Goal: Information Seeking & Learning: Understand process/instructions

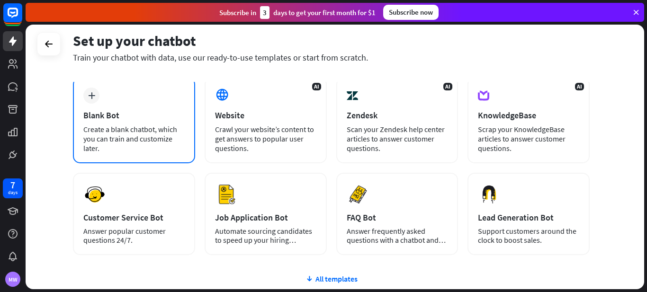
click at [169, 148] on div "Create a blank chatbot, which you can train and customize later." at bounding box center [133, 139] width 101 height 28
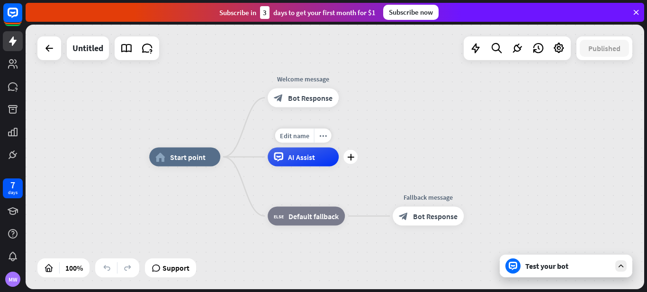
click at [318, 166] on div "AI Assist" at bounding box center [303, 157] width 71 height 19
click at [405, 162] on div "home_2 Start point Welcome message block_bot_response Bot Response AI Assist bl…" at bounding box center [458, 289] width 619 height 265
click at [204, 134] on icon "more_horiz" at bounding box center [205, 135] width 8 height 7
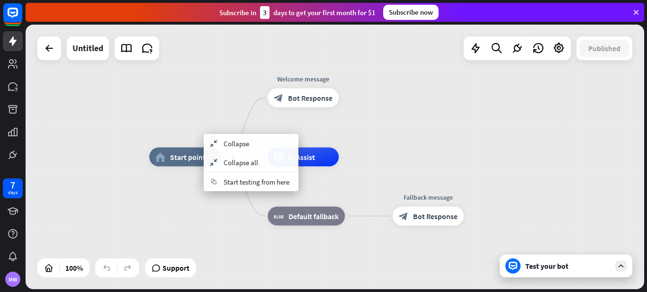
click at [190, 159] on span "Start point" at bounding box center [188, 157] width 36 height 9
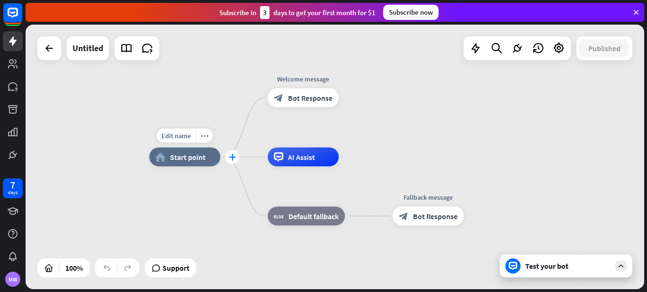
click at [235, 161] on div "plus" at bounding box center [232, 157] width 14 height 14
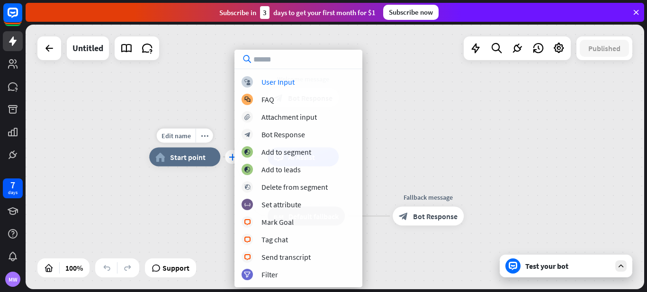
click at [228, 160] on div "plus" at bounding box center [232, 157] width 14 height 14
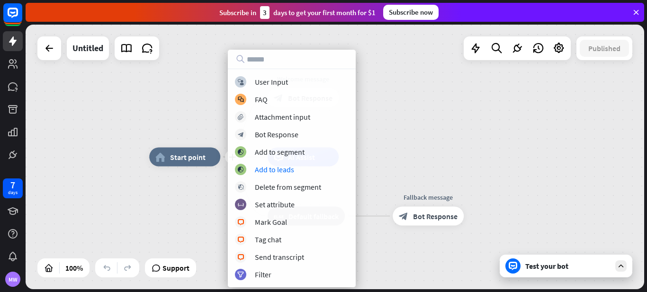
click at [417, 149] on div "plus home_2 Start point Welcome message block_bot_response Bot Response AI Assi…" at bounding box center [335, 157] width 619 height 265
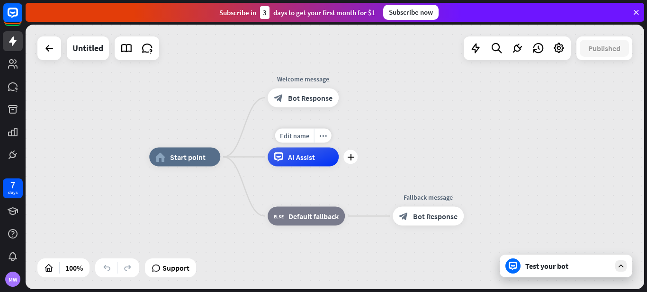
click at [315, 163] on div "AI Assist" at bounding box center [303, 157] width 71 height 19
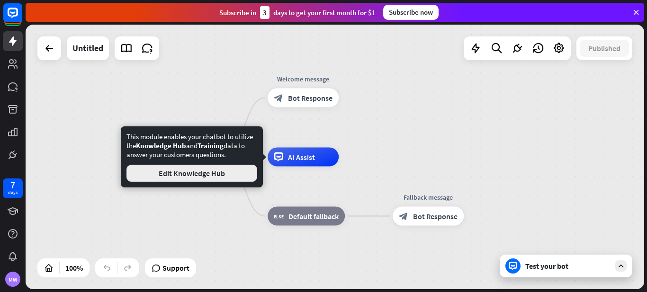
click at [244, 174] on button "Edit Knowledge Hub" at bounding box center [192, 173] width 131 height 17
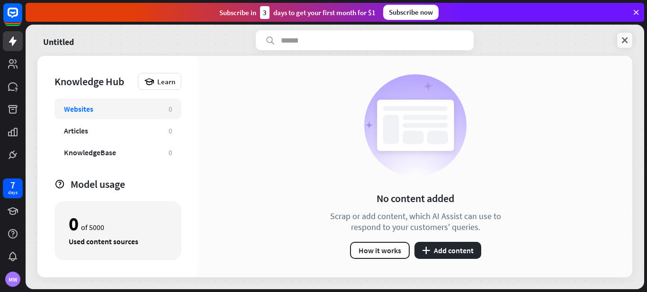
click at [632, 40] on link at bounding box center [624, 40] width 15 height 15
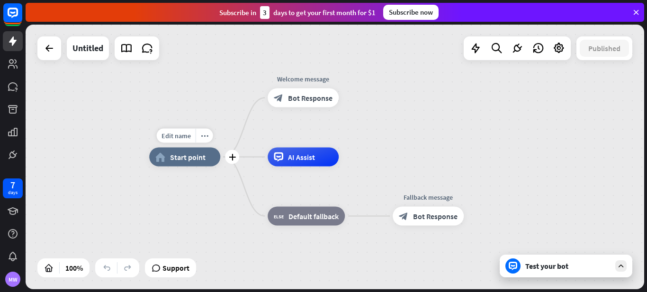
click at [208, 164] on div "home_2 Start point" at bounding box center [184, 157] width 71 height 19
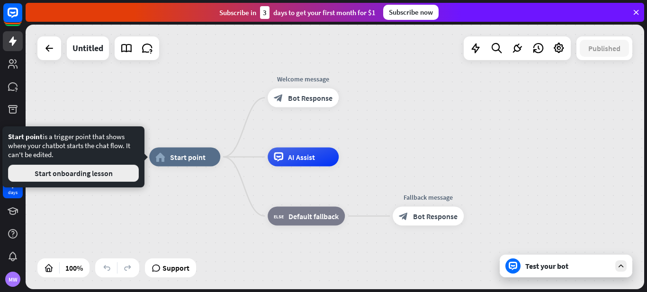
click at [132, 175] on button "Start onboarding lesson" at bounding box center [73, 173] width 131 height 17
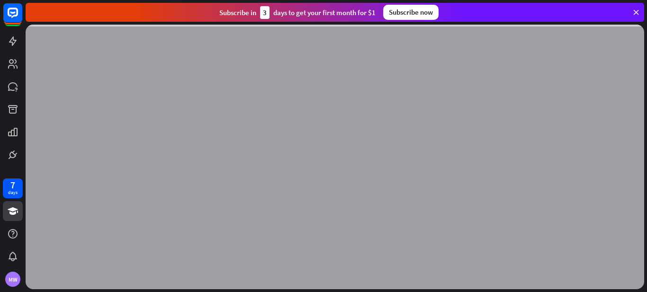
click at [634, 15] on icon at bounding box center [636, 12] width 9 height 9
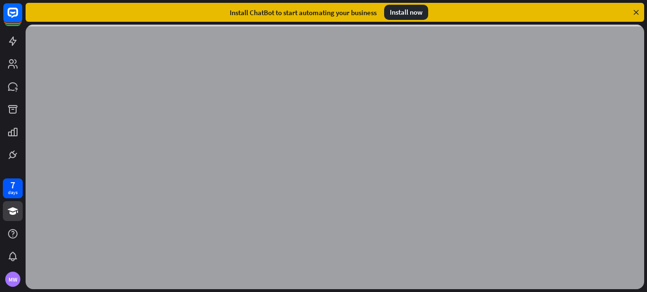
click at [636, 15] on icon at bounding box center [636, 12] width 9 height 9
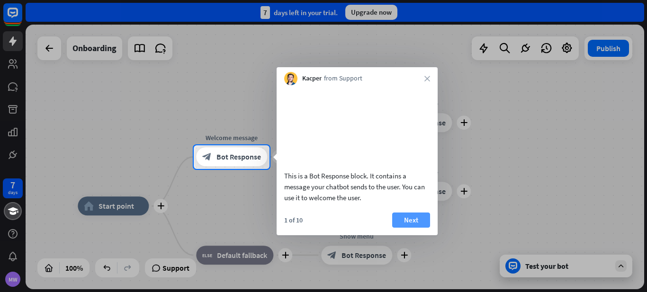
click at [420, 228] on button "Next" at bounding box center [411, 220] width 38 height 15
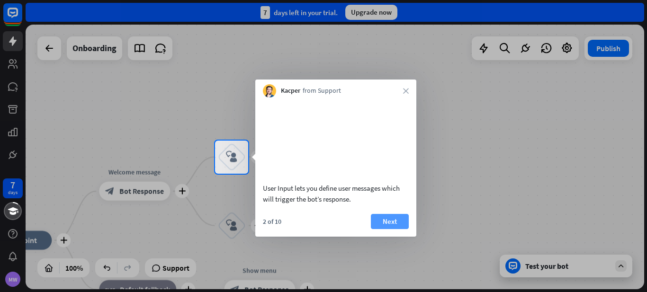
click at [401, 220] on button "Next" at bounding box center [390, 221] width 38 height 15
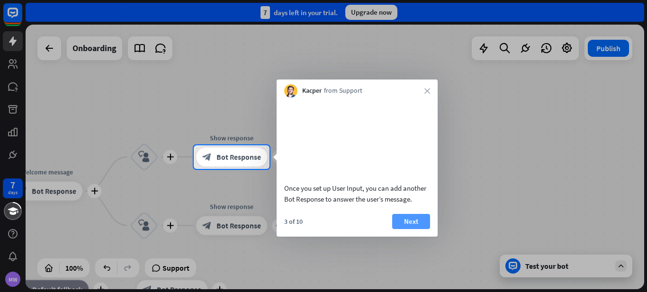
click at [408, 220] on button "Next" at bounding box center [411, 221] width 38 height 15
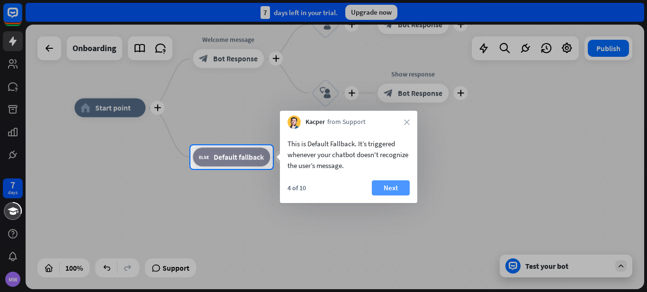
click at [389, 184] on button "Next" at bounding box center [391, 188] width 38 height 15
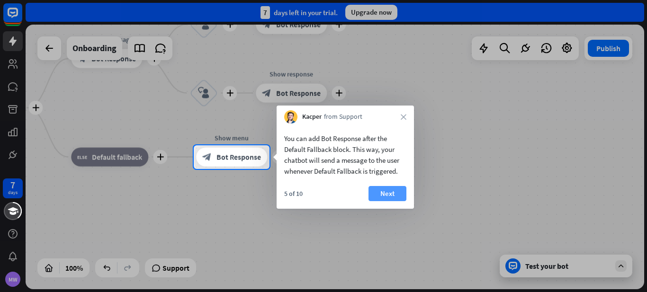
click at [388, 196] on button "Next" at bounding box center [388, 193] width 38 height 15
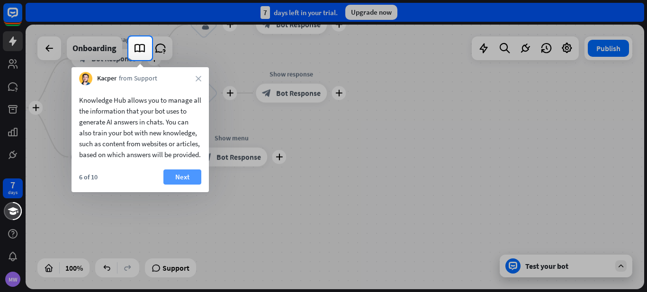
click at [178, 185] on button "Next" at bounding box center [182, 177] width 38 height 15
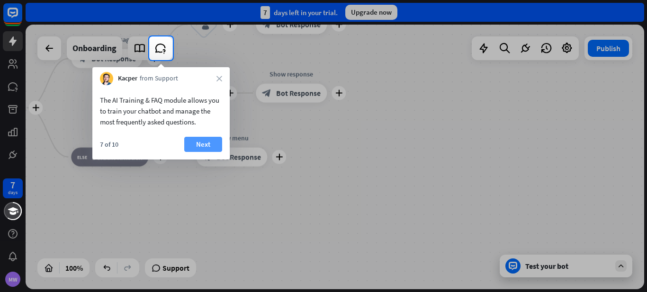
click at [210, 142] on button "Next" at bounding box center [203, 144] width 38 height 15
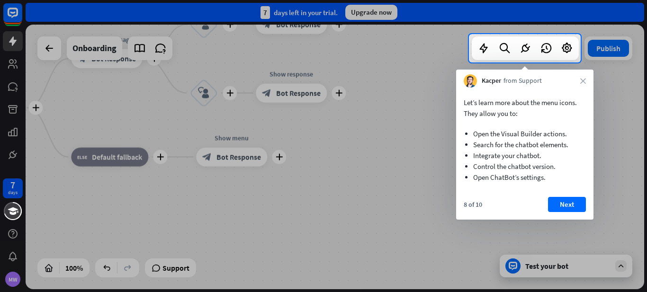
click at [590, 204] on div "8 of 10 Next" at bounding box center [524, 208] width 137 height 23
click at [591, 205] on div "8 of 10 Next" at bounding box center [524, 208] width 137 height 23
click at [573, 206] on button "Next" at bounding box center [567, 204] width 38 height 15
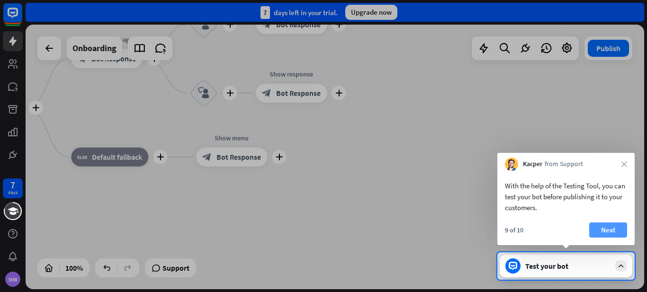
click at [615, 227] on button "Next" at bounding box center [609, 230] width 38 height 15
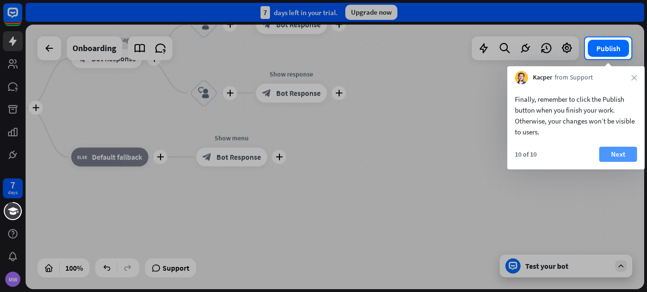
click at [614, 161] on button "Next" at bounding box center [618, 154] width 38 height 15
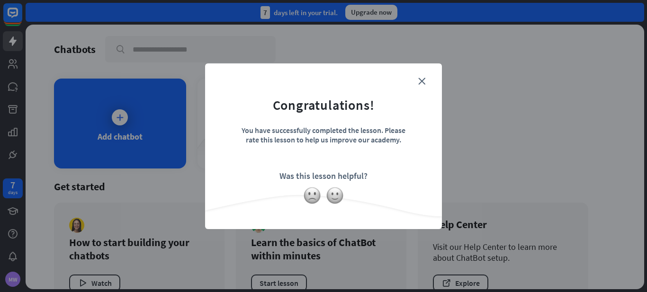
click at [418, 77] on form "Congratulations! You have successfully completed the lesson. Please rate this l…" at bounding box center [323, 131] width 213 height 113
click at [421, 78] on icon "close" at bounding box center [421, 81] width 7 height 7
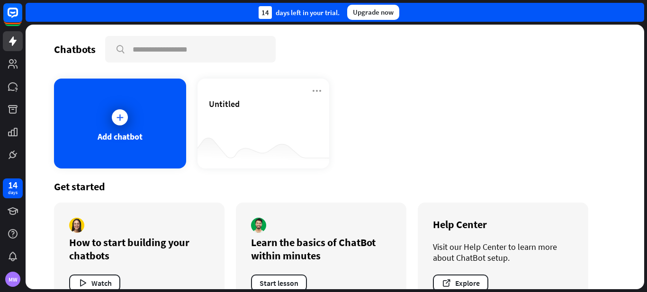
drag, startPoint x: 556, startPoint y: 0, endPoint x: 560, endPoint y: 86, distance: 85.9
click at [560, 86] on div "Add chatbot Untitled" at bounding box center [335, 124] width 562 height 90
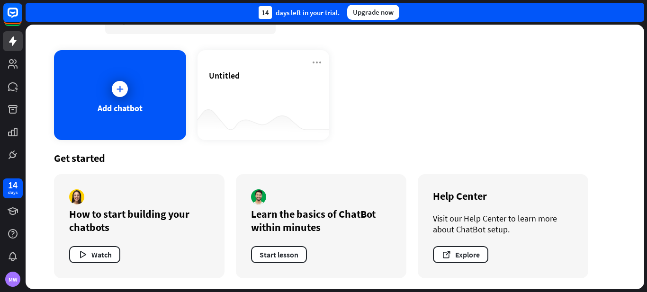
scroll to position [29, 0]
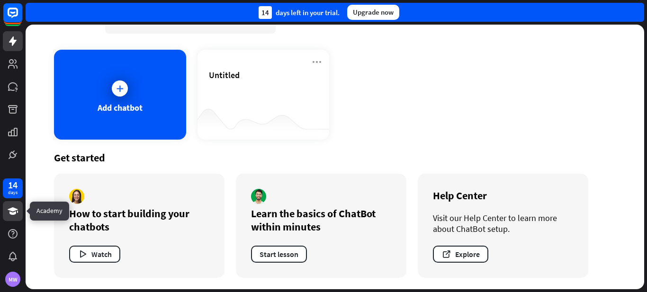
click at [8, 209] on icon at bounding box center [13, 212] width 10 height 8
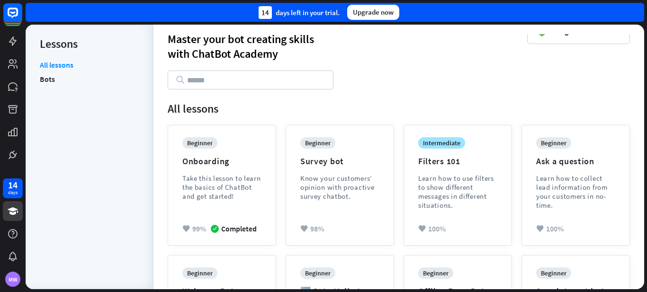
scroll to position [23, 0]
